Goal: Information Seeking & Learning: Learn about a topic

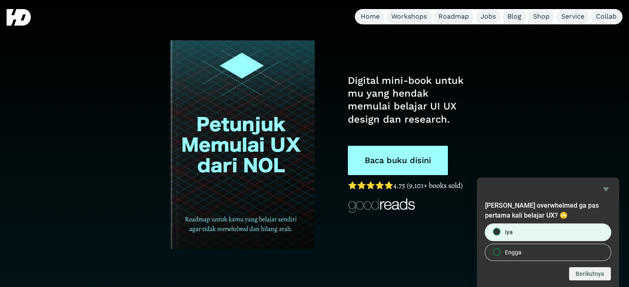
click at [513, 234] on label "Iya" at bounding box center [548, 232] width 126 height 17
click at [500, 234] on input "Iya" at bounding box center [496, 232] width 5 height 5
radio input "true"
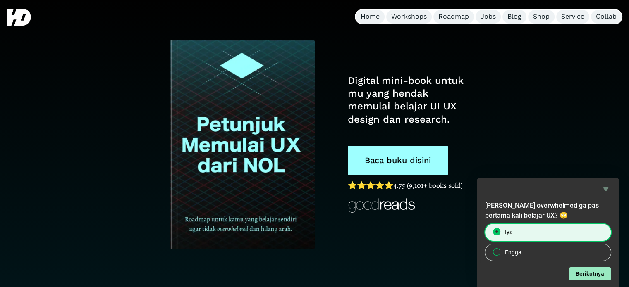
click at [584, 268] on button "Berikutnya" at bounding box center [590, 274] width 42 height 13
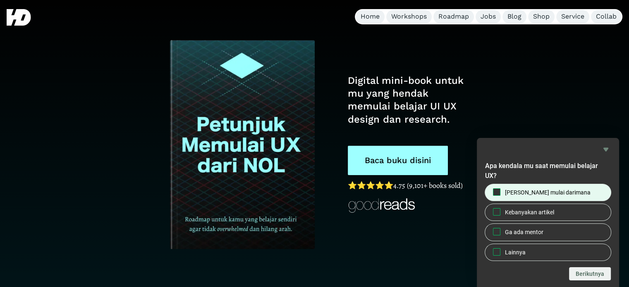
click at [559, 194] on span "[PERSON_NAME] mulai darimana" at bounding box center [548, 193] width 86 height 8
click at [500, 194] on input "[PERSON_NAME] mulai darimana" at bounding box center [496, 191] width 5 height 5
checkbox input "true"
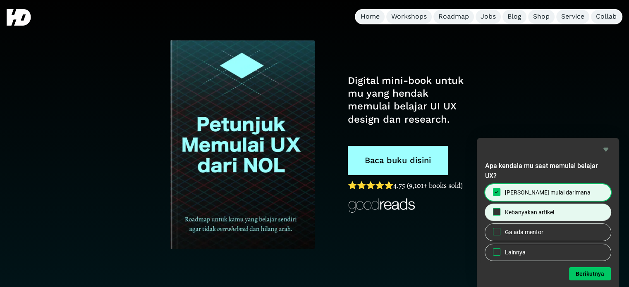
click at [539, 213] on span "Kebanyakan artikel" at bounding box center [529, 212] width 49 height 8
click at [500, 213] on input "Kebanyakan artikel" at bounding box center [496, 212] width 5 height 5
checkbox input "true"
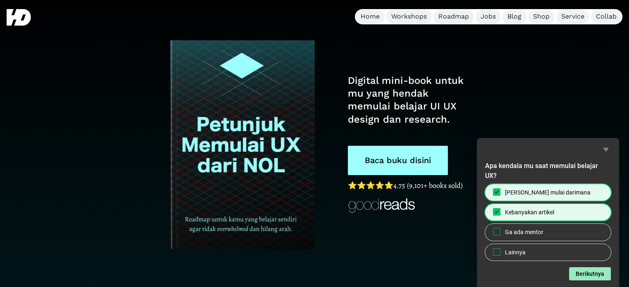
click at [580, 271] on button "Berikutnya" at bounding box center [590, 274] width 42 height 13
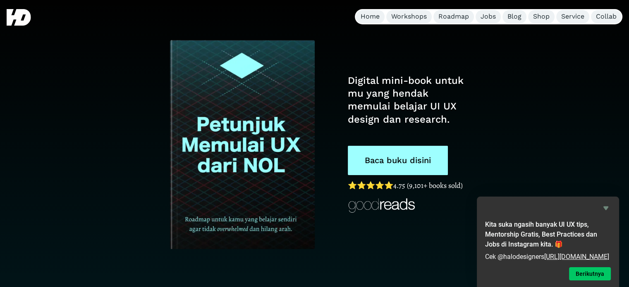
click at [604, 207] on icon "Hide survey" at bounding box center [605, 209] width 5 height 4
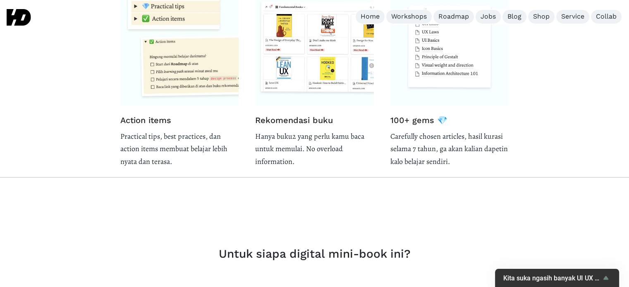
scroll to position [1572, 0]
